Goal: Information Seeking & Learning: Learn about a topic

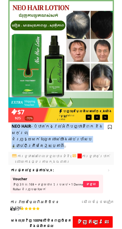
drag, startPoint x: 12, startPoint y: 126, endPoint x: 71, endPoint y: 136, distance: 59.6
click at [71, 136] on h3 "NEO HAIR - បំបាត់​កង្វល់​អំពី​បញ្ហា​ទំពែក និង​សក់​ជ្រុះ ជំរុញឱ្យសក់ដុះលូតលាស់យ៉…" at bounding box center [60, 136] width 97 height 26
click at [73, 133] on h3 "NEO HAIR - បំបាត់​កង្វល់​អំពី​បញ្ហា​ទំពែក និង​សក់​ជ្រុះ ជំរុញឱ្យសក់ដុះលូតលាស់យ៉…" at bounding box center [60, 136] width 97 height 26
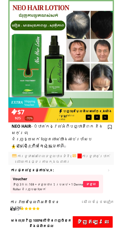
drag, startPoint x: 70, startPoint y: 133, endPoint x: 16, endPoint y: 134, distance: 53.7
click at [16, 134] on h3 "NEO HAIR - បំបាត់​កង្វល់​អំពី​បញ្ហា​ទំពែក និង​សក់​ជ្រុះ ជំរុញឱ្យសក់ដុះលូតលាស់យ៉…" at bounding box center [60, 136] width 97 height 26
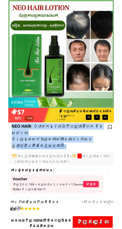
drag, startPoint x: 11, startPoint y: 127, endPoint x: 57, endPoint y: 139, distance: 47.6
click at [57, 139] on div "112.5k ពិនិត្យ 4.9 / 5 (22.7k) NEO HAIR - បំបាត់​កង្វល់​អំពី​បញ្ហា​ទំពែក និង​សក…" at bounding box center [60, 161] width 105 height 79
click at [76, 139] on h3 "NEO HAIR - បំបាត់​កង្វល់​អំពី​បញ្ហា​ទំពែក និង​សក់​ជ្រុះ ជំរុញឱ្យសក់ដុះលូតលាស់យ៉…" at bounding box center [60, 136] width 97 height 26
drag, startPoint x: 10, startPoint y: 126, endPoint x: 60, endPoint y: 138, distance: 51.2
click at [60, 138] on div "112.5k ពិនិត្យ 4.9 / 5 (22.7k) NEO HAIR - បំបាត់​កង្វល់​អំពី​បញ្ហា​ទំពែក និង​សក…" at bounding box center [60, 161] width 105 height 79
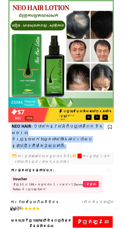
drag, startPoint x: 53, startPoint y: 136, endPoint x: 41, endPoint y: 135, distance: 12.1
click at [41, 135] on h3 "NEO HAIR - បំបាត់​កង្វល់​អំពី​បញ្ហា​ទំពែក និង​សក់​ជ្រុះ ជំរុញឱ្យសក់ដុះលូតលាស់យ៉…" at bounding box center [60, 136] width 97 height 26
